Goal: Task Accomplishment & Management: Manage account settings

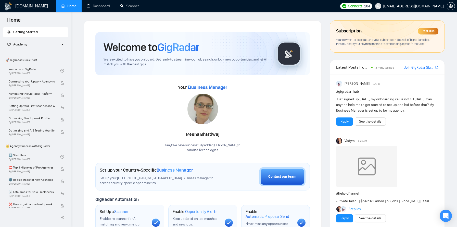
click at [427, 27] on div "Subscription Past due" at bounding box center [387, 31] width 102 height 9
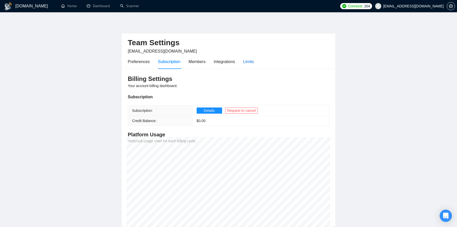
click at [254, 63] on div "Limits" at bounding box center [248, 61] width 11 height 6
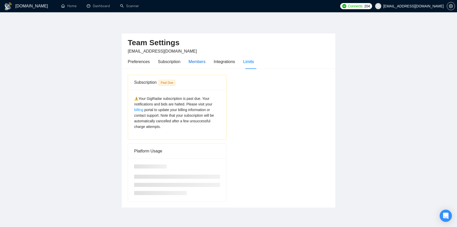
click at [199, 63] on div "Members" at bounding box center [196, 61] width 17 height 6
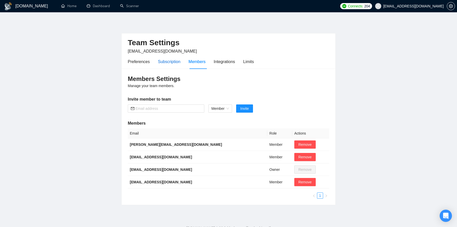
click at [172, 59] on div "Subscription" at bounding box center [169, 61] width 22 height 6
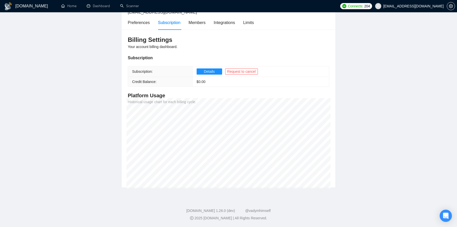
scroll to position [39, 0]
click at [206, 72] on span "Details" at bounding box center [209, 72] width 11 height 6
